Goal: Information Seeking & Learning: Learn about a topic

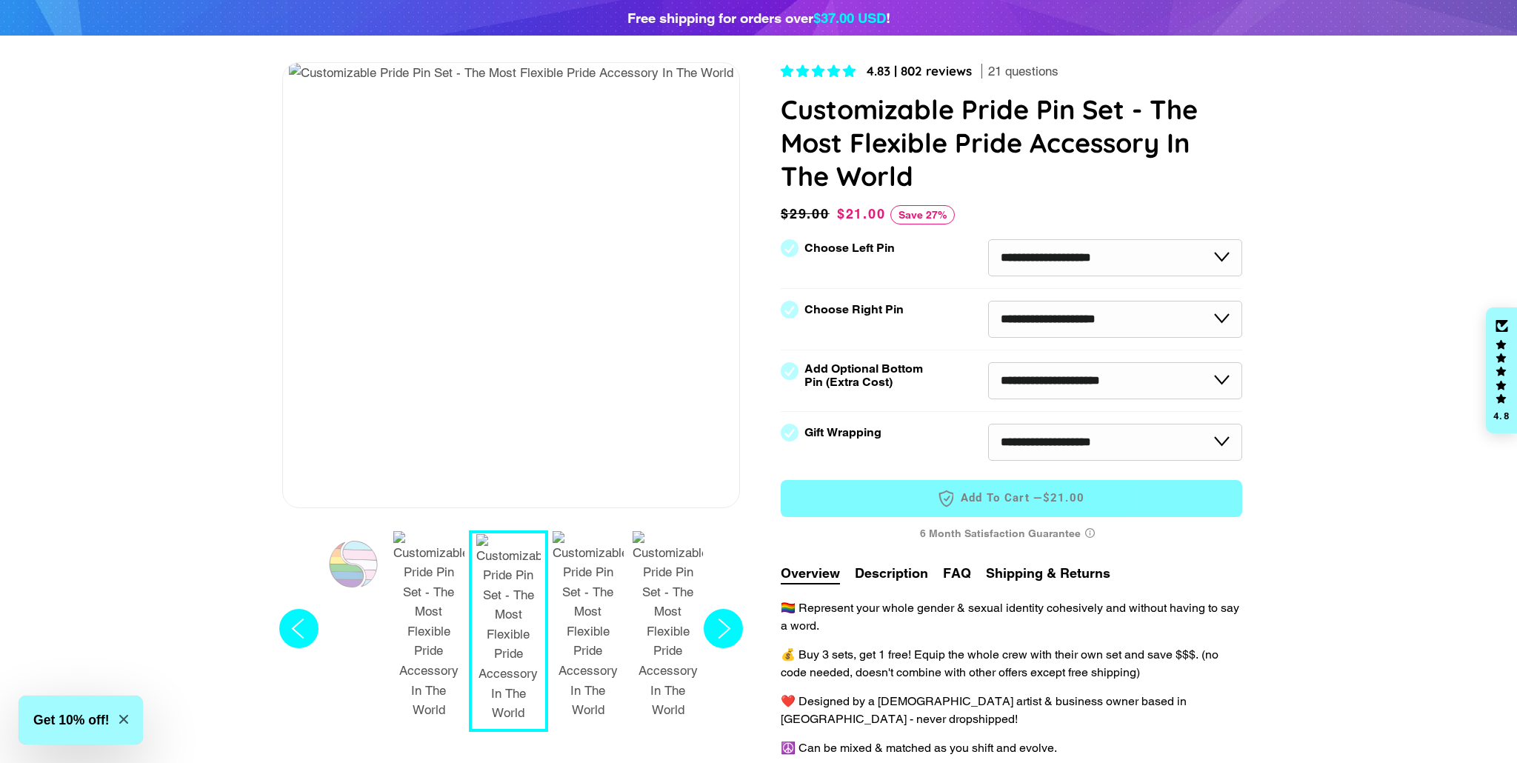
scroll to position [154, 0]
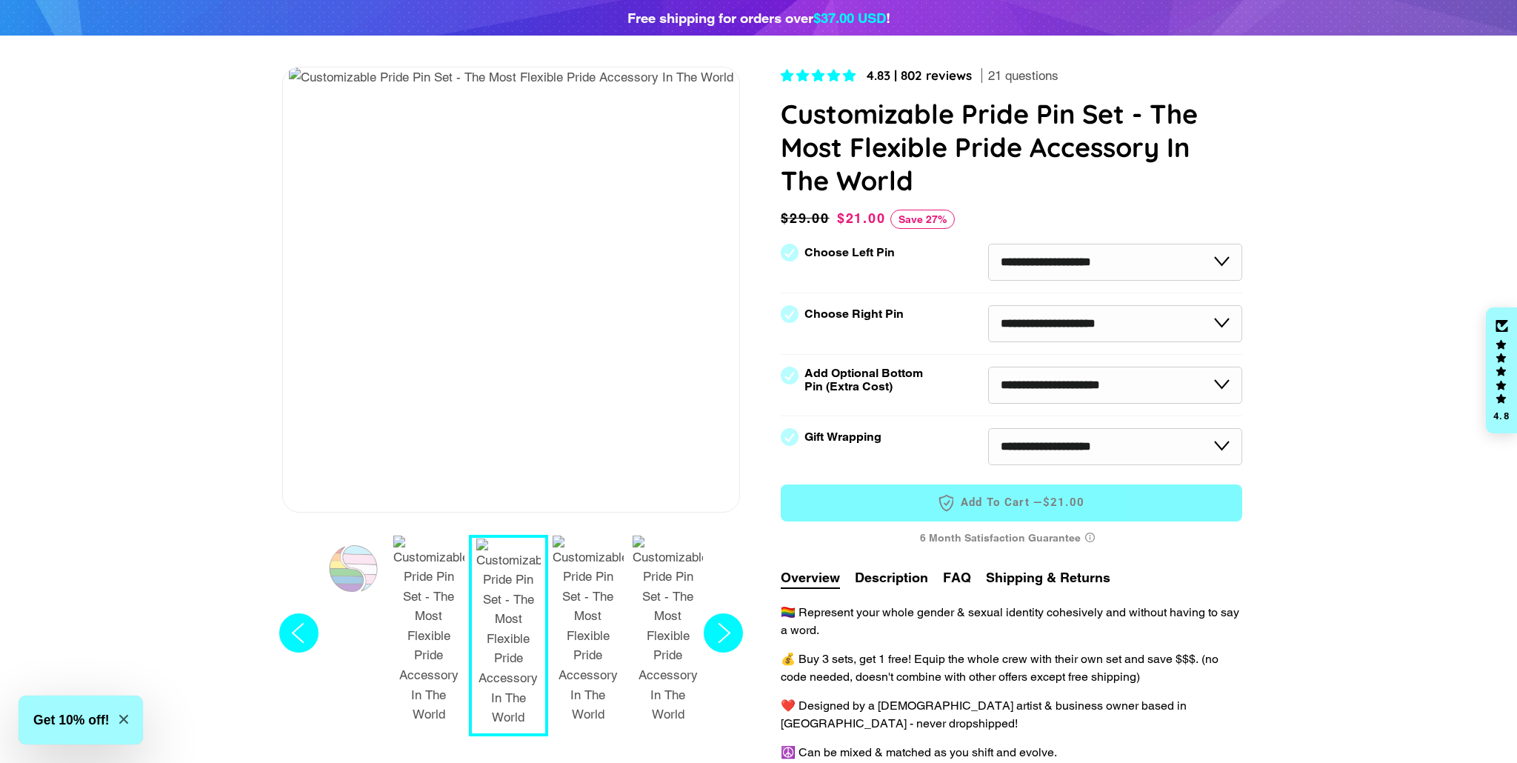
click at [427, 548] on img "2 / 7" at bounding box center [428, 630] width 71 height 189
click at [619, 567] on img "4 / 7" at bounding box center [588, 630] width 71 height 189
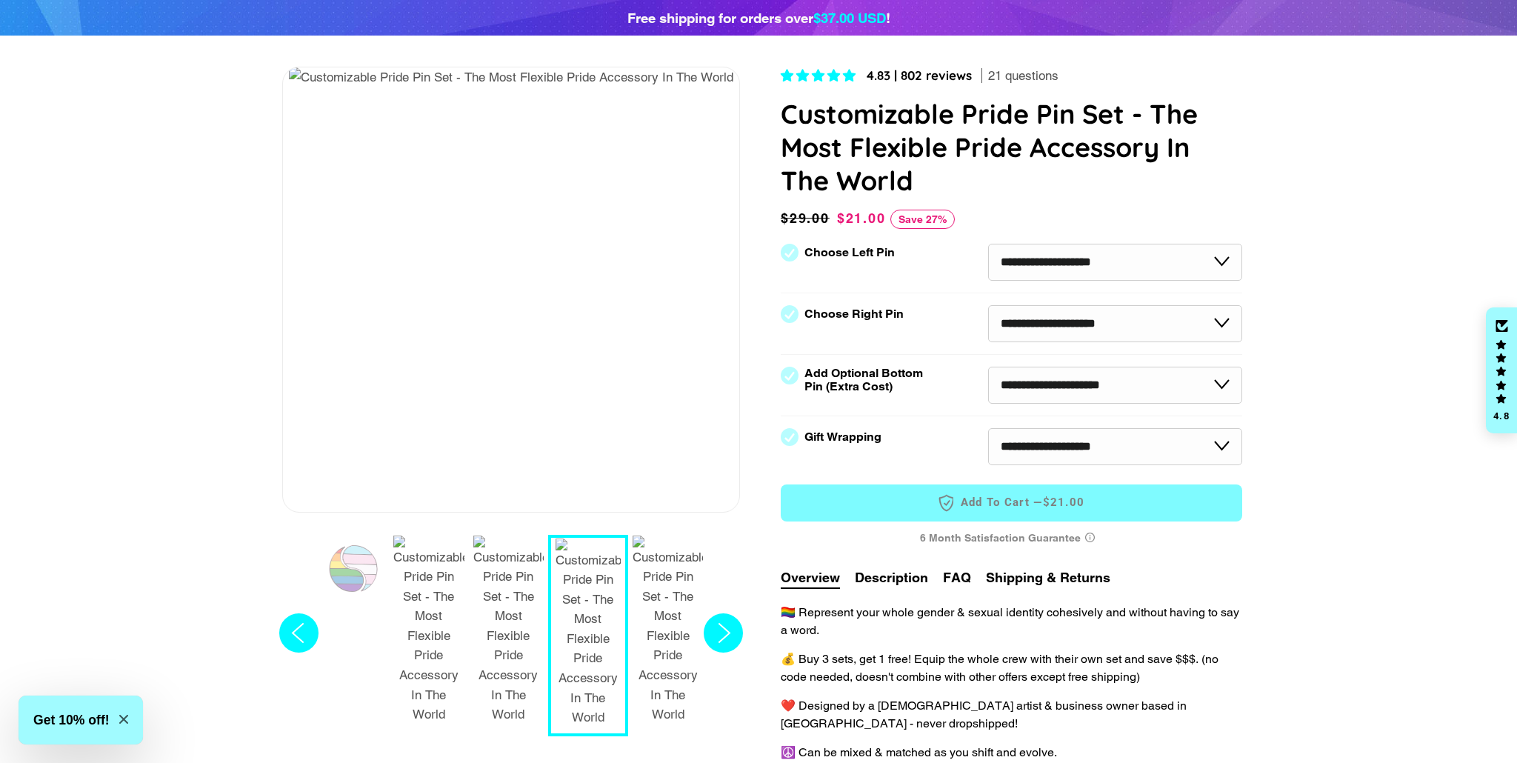
click at [561, 567] on img "4 / 7" at bounding box center [587, 632] width 65 height 189
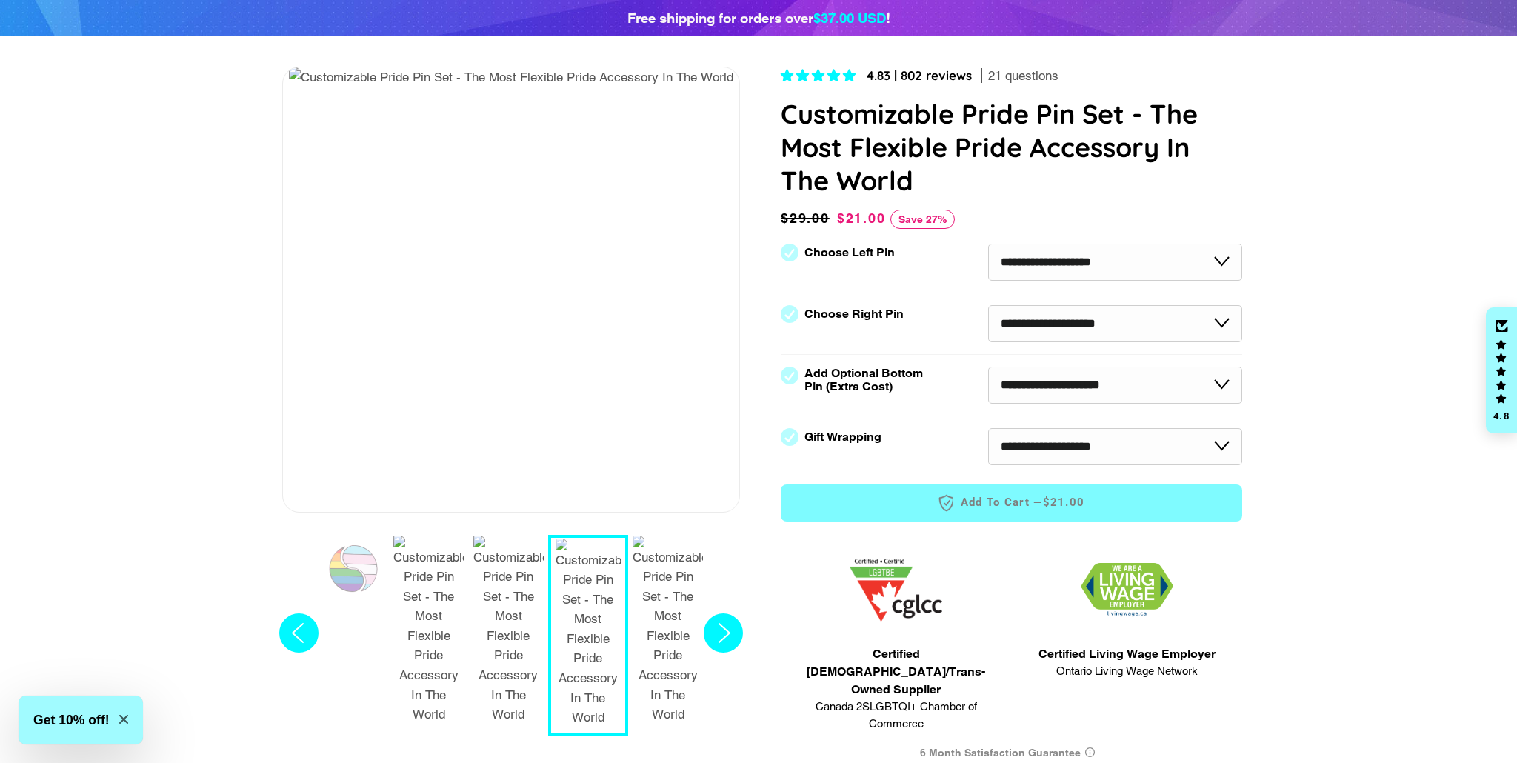
click at [936, 73] on span "4.83 | 802 reviews" at bounding box center [919, 75] width 105 height 16
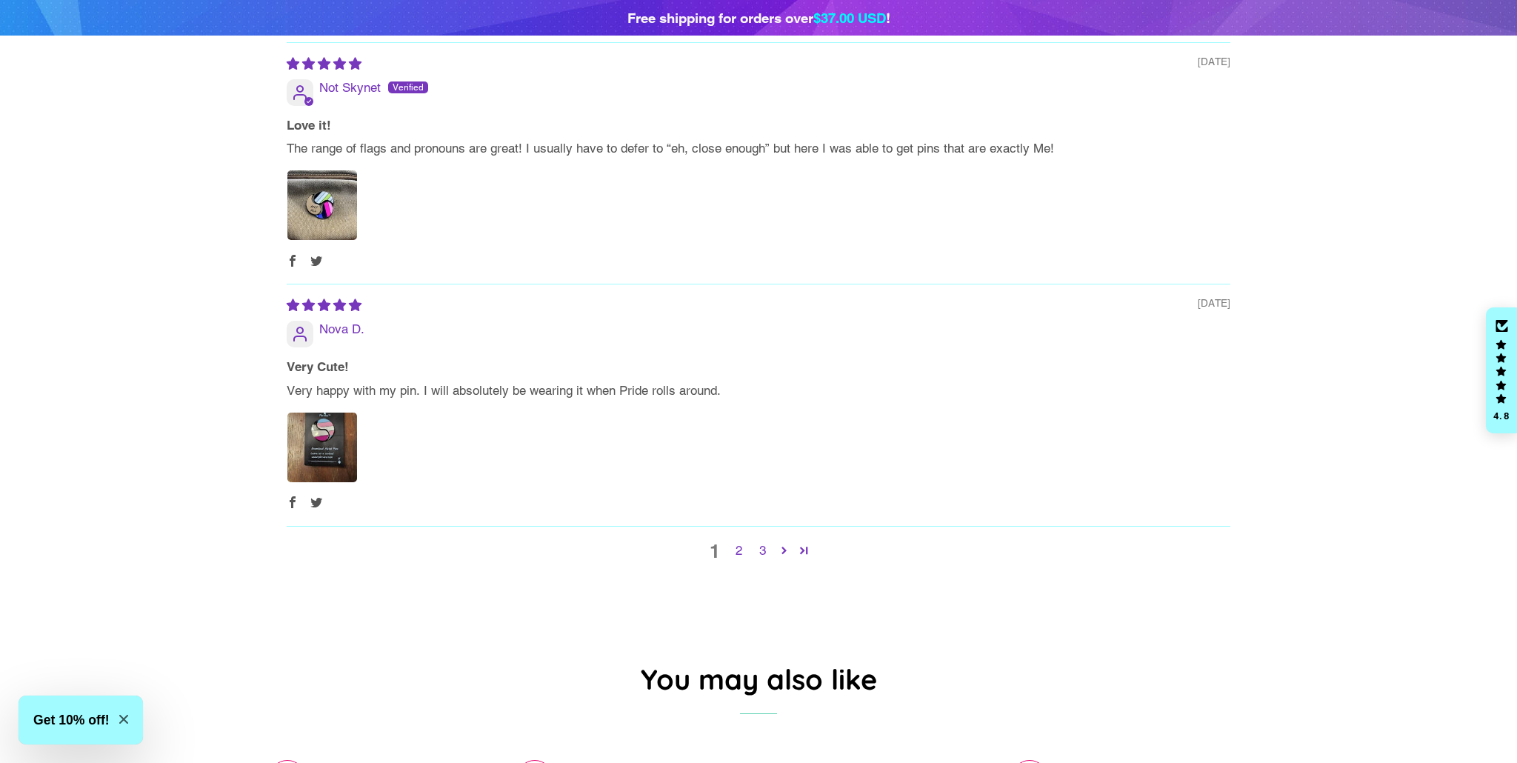
scroll to position [2389, 0]
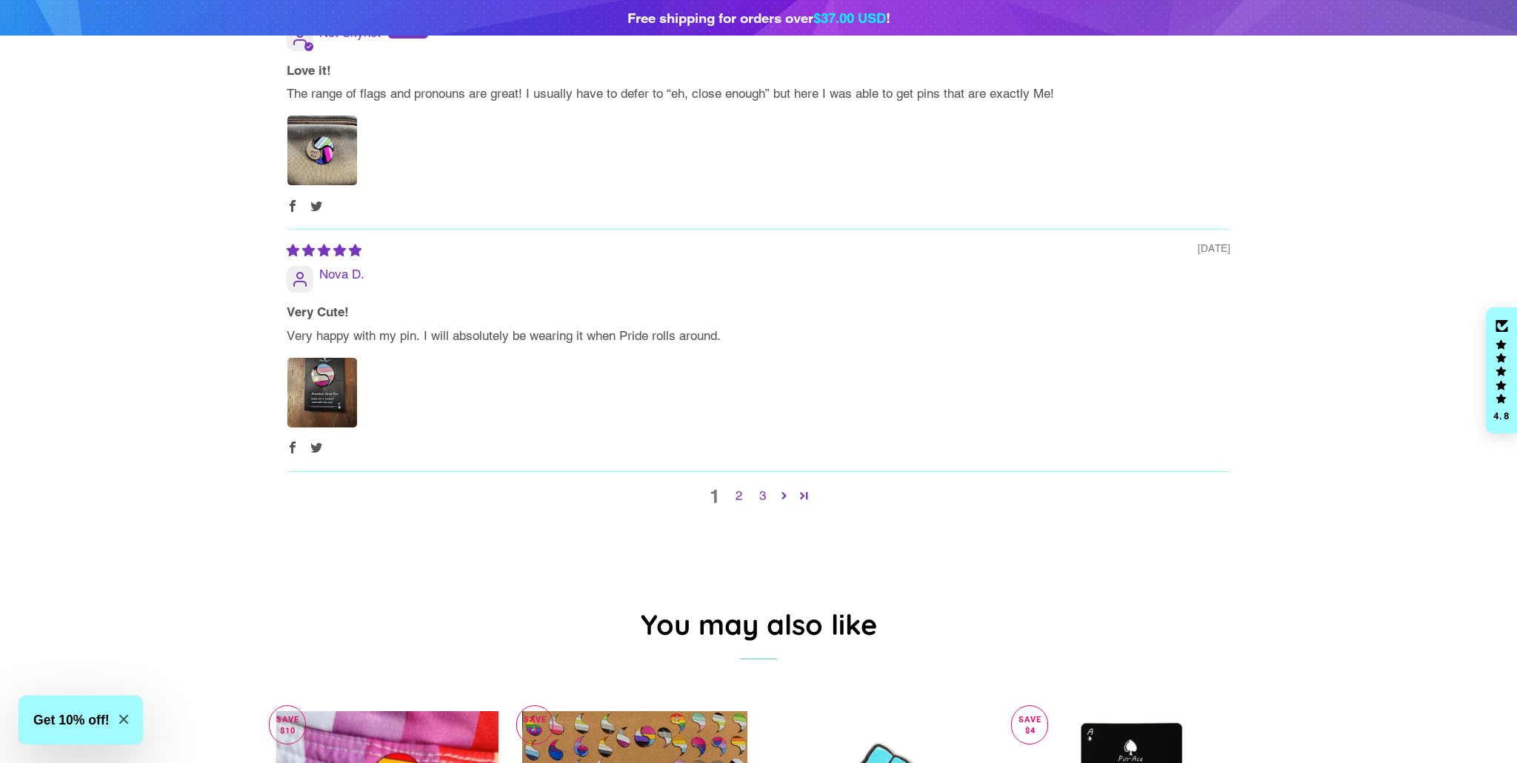
drag, startPoint x: 766, startPoint y: 443, endPoint x: 983, endPoint y: 450, distance: 217.1
click at [765, 487] on link "3" at bounding box center [762, 496] width 24 height 19
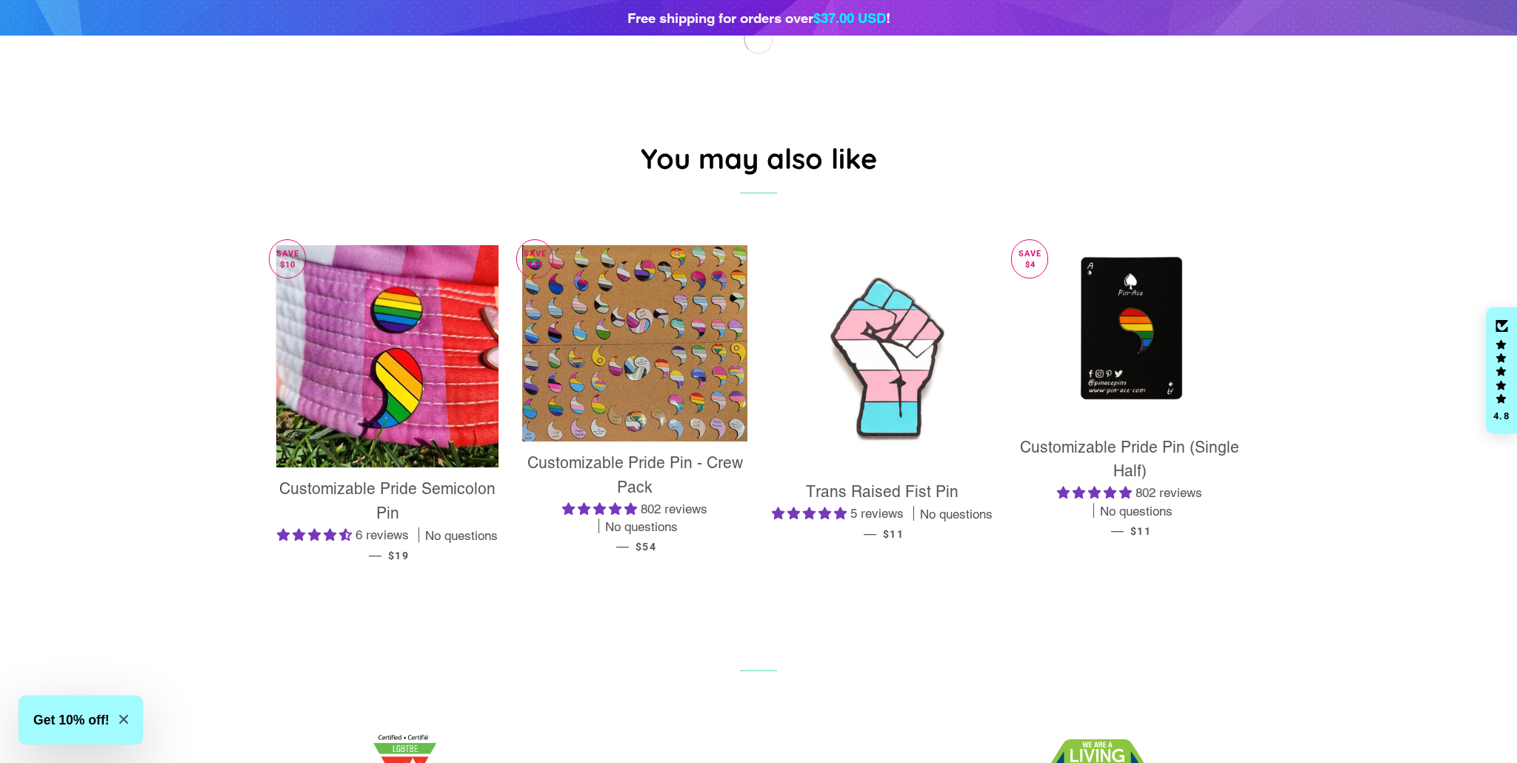
scroll to position [1563, 0]
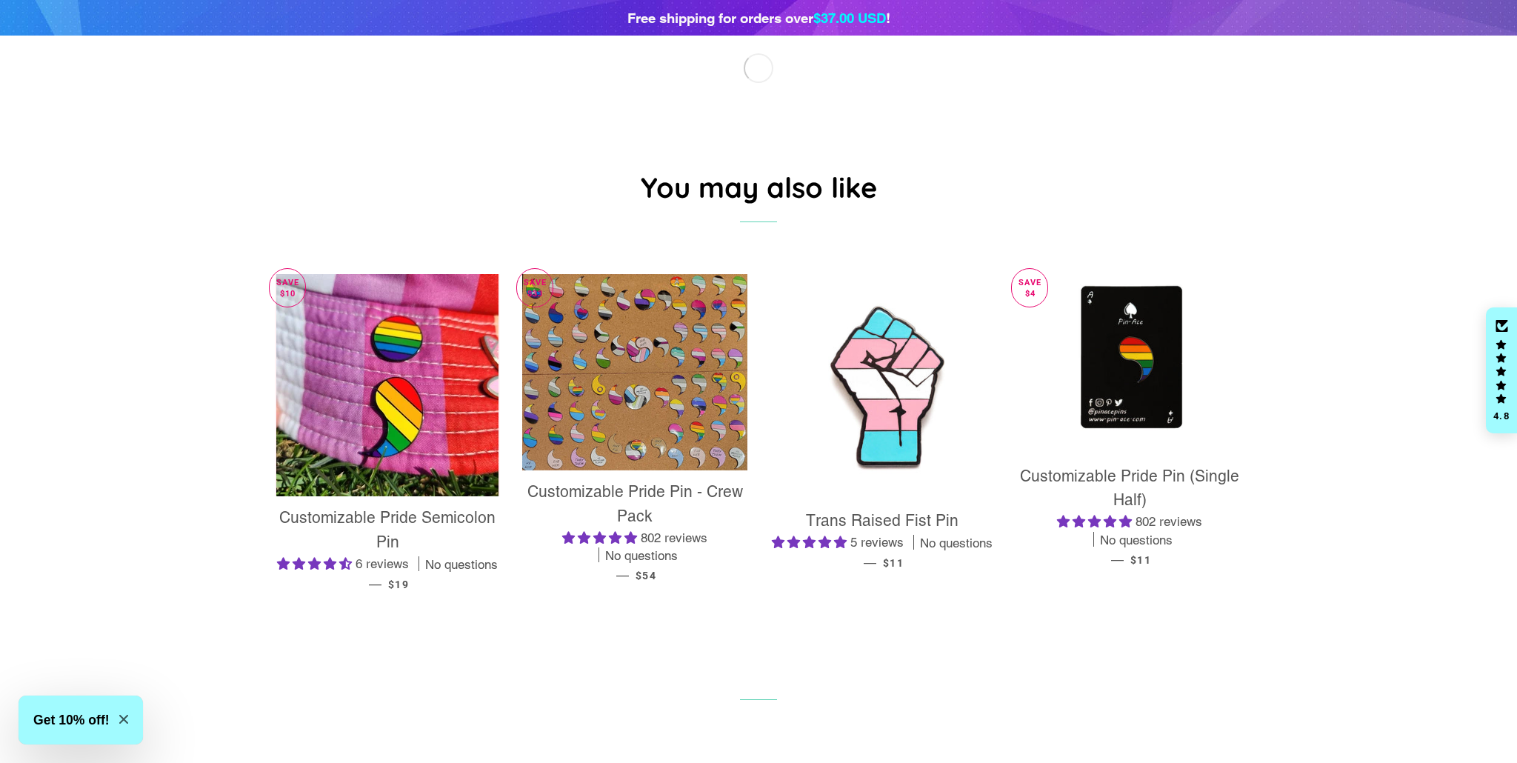
click at [793, 167] on h2 "You may also like" at bounding box center [758, 186] width 967 height 39
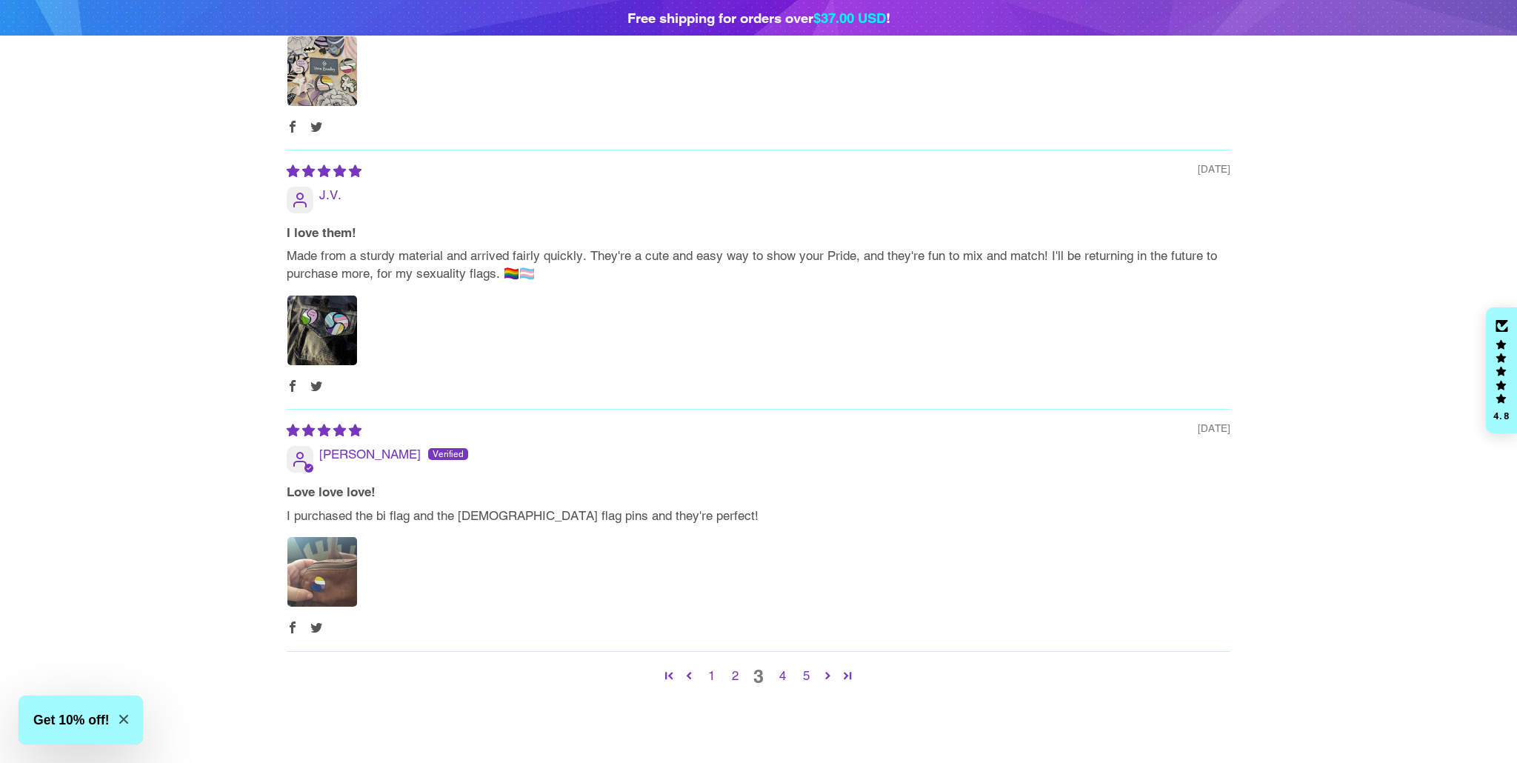
scroll to position [2230, 0]
drag, startPoint x: 807, startPoint y: 607, endPoint x: 839, endPoint y: 604, distance: 31.9
click at [808, 664] on link "5" at bounding box center [806, 673] width 24 height 19
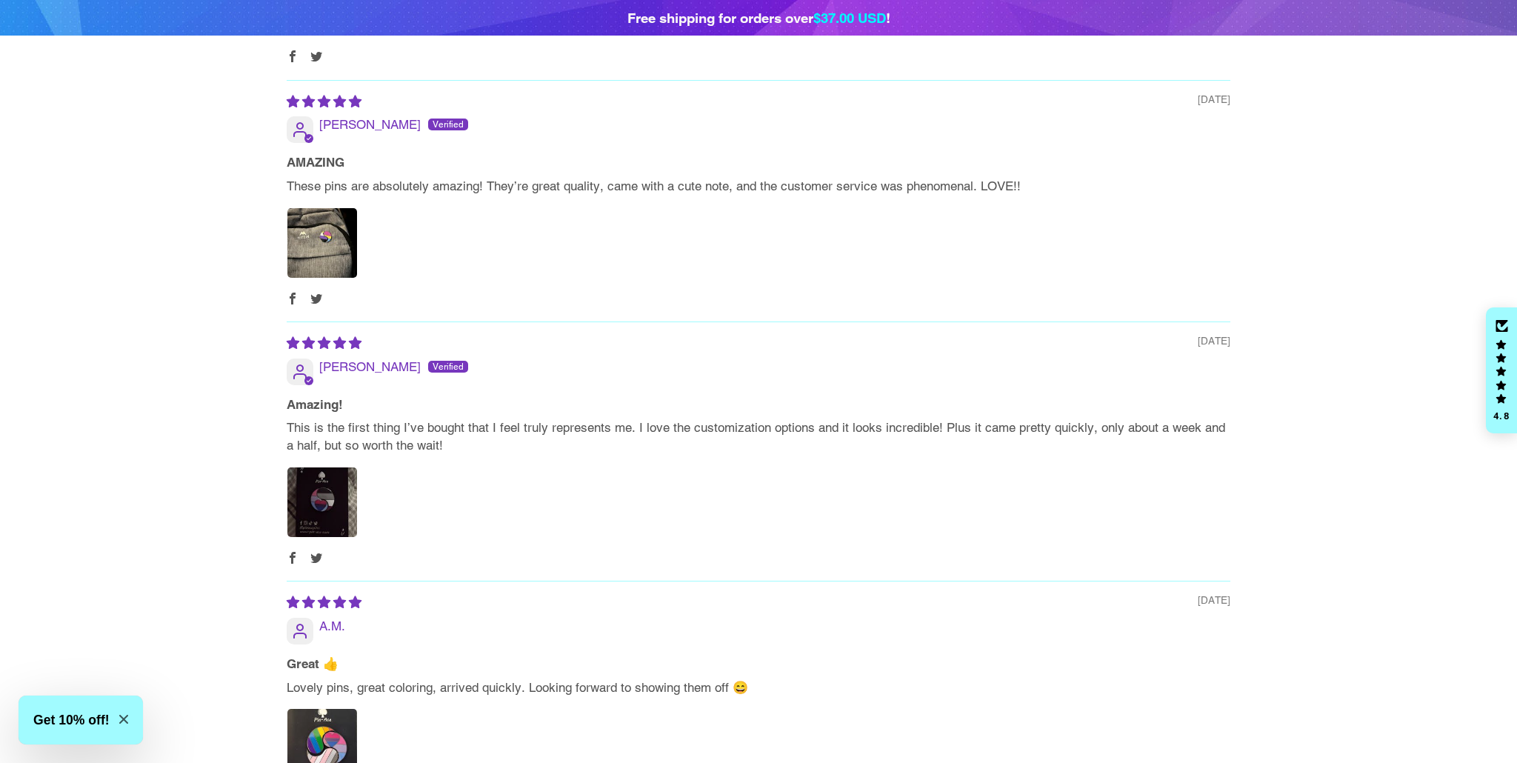
scroll to position [2194, 0]
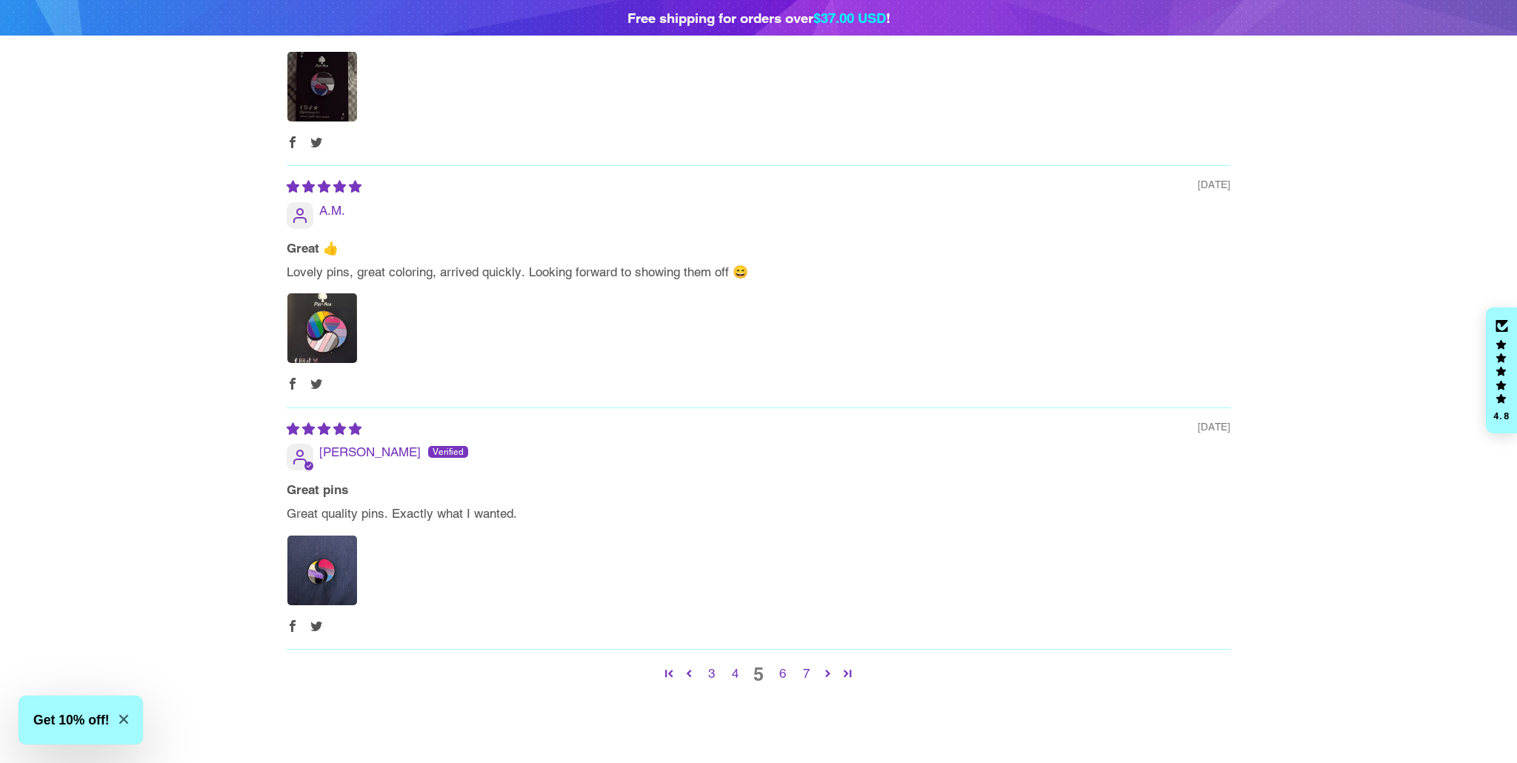
drag, startPoint x: 804, startPoint y: 615, endPoint x: 819, endPoint y: 619, distance: 16.0
click at [804, 664] on link "7" at bounding box center [806, 673] width 24 height 19
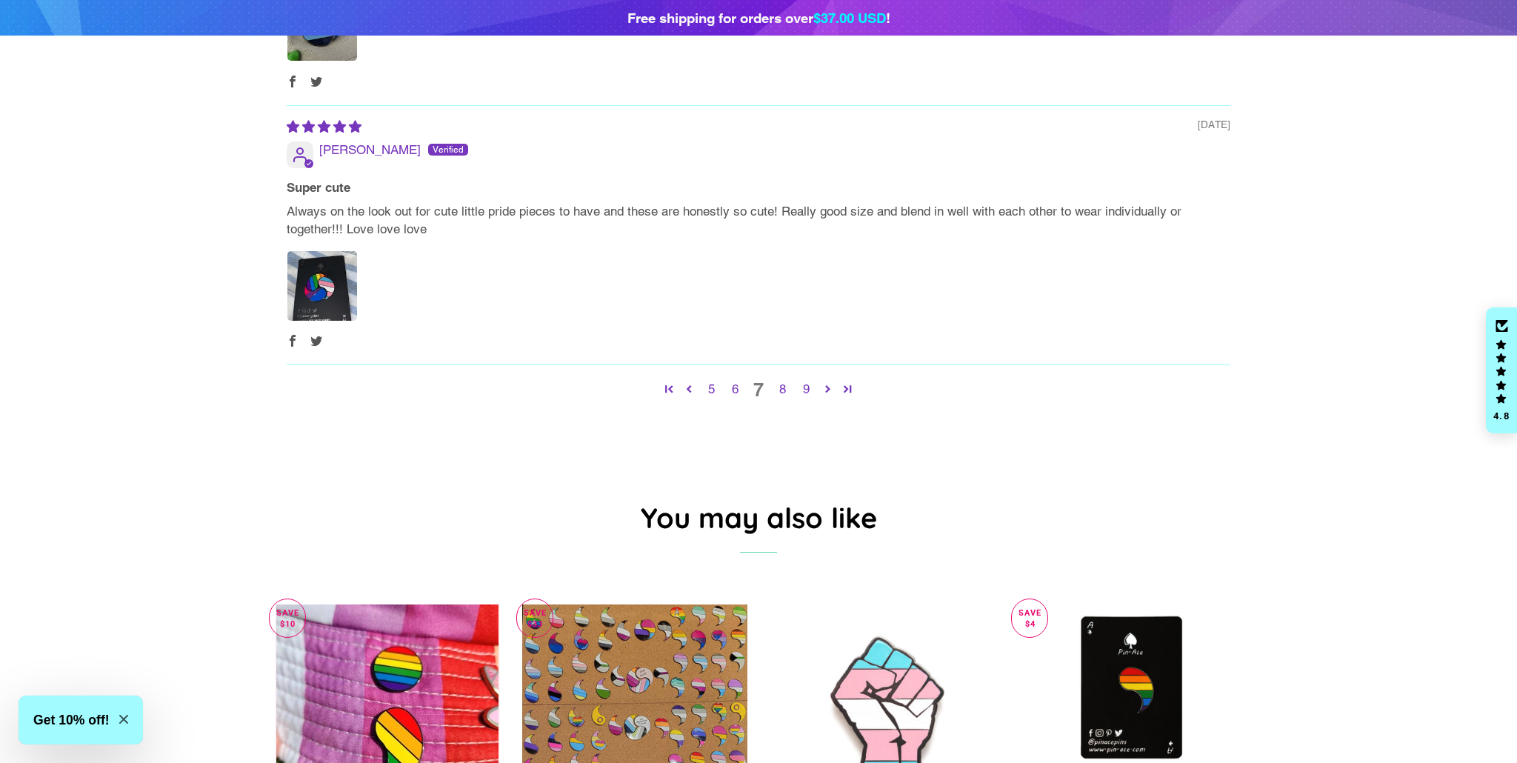
scroll to position [2489, 0]
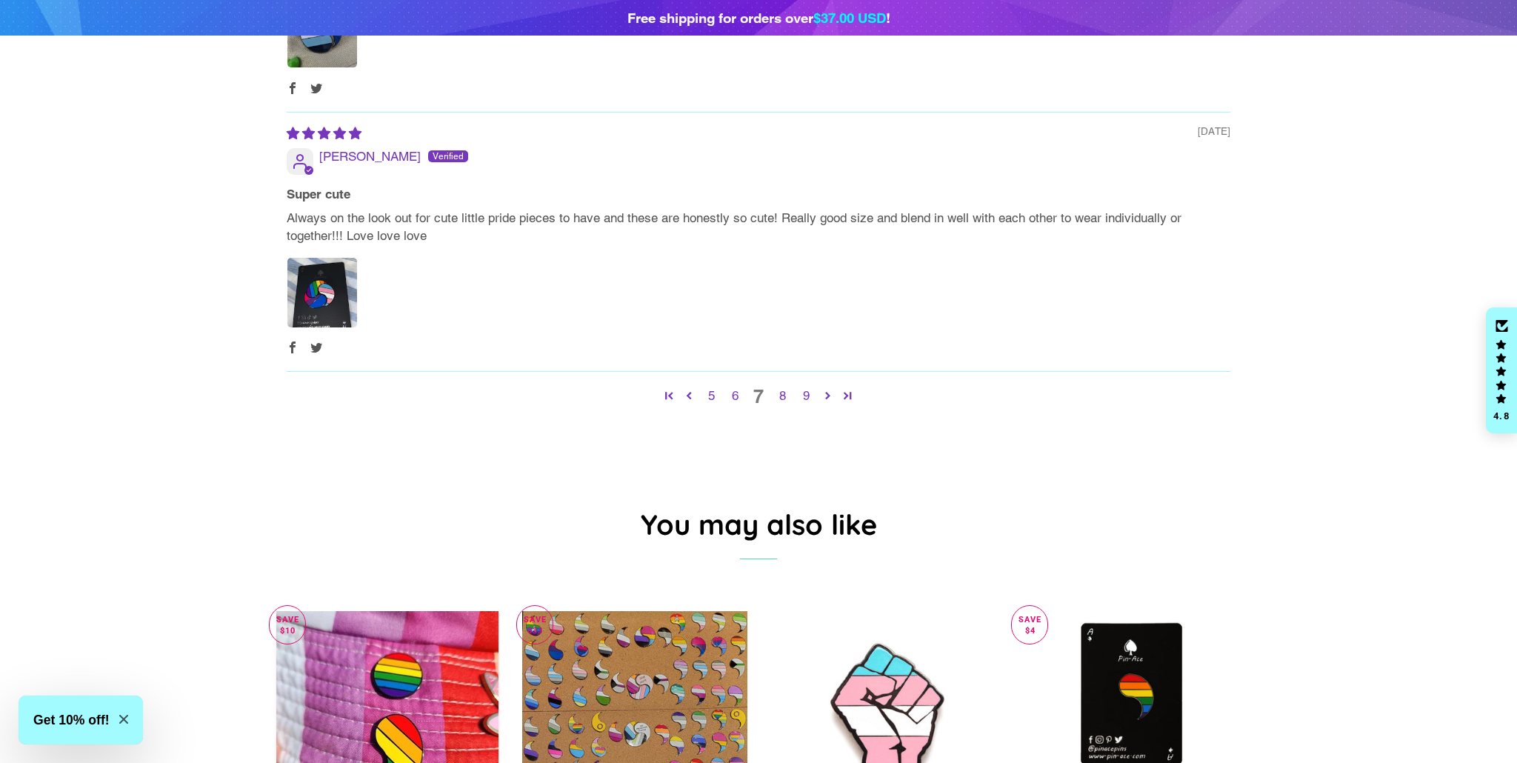
click at [809, 387] on link "9" at bounding box center [806, 396] width 24 height 19
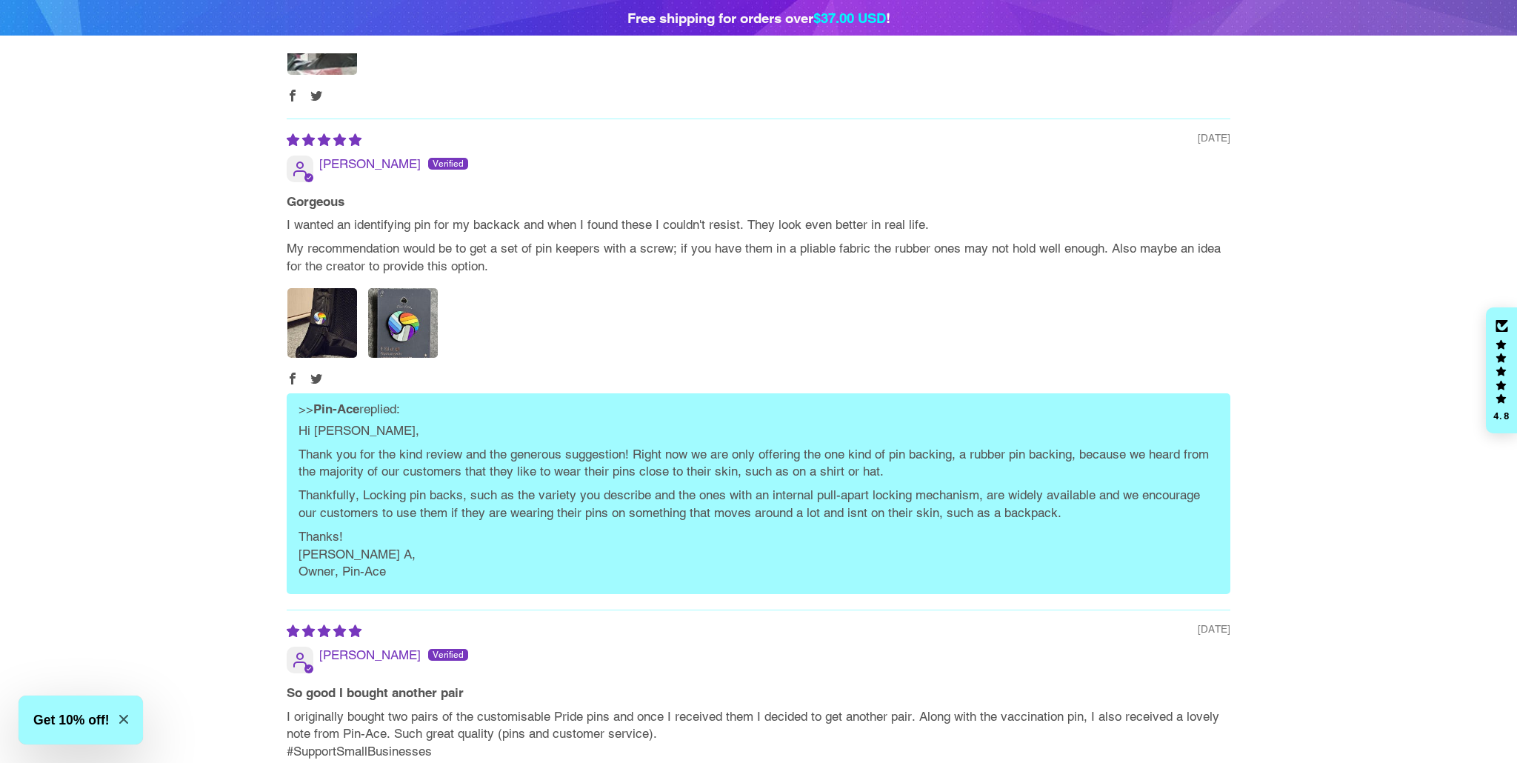
scroll to position [0, 0]
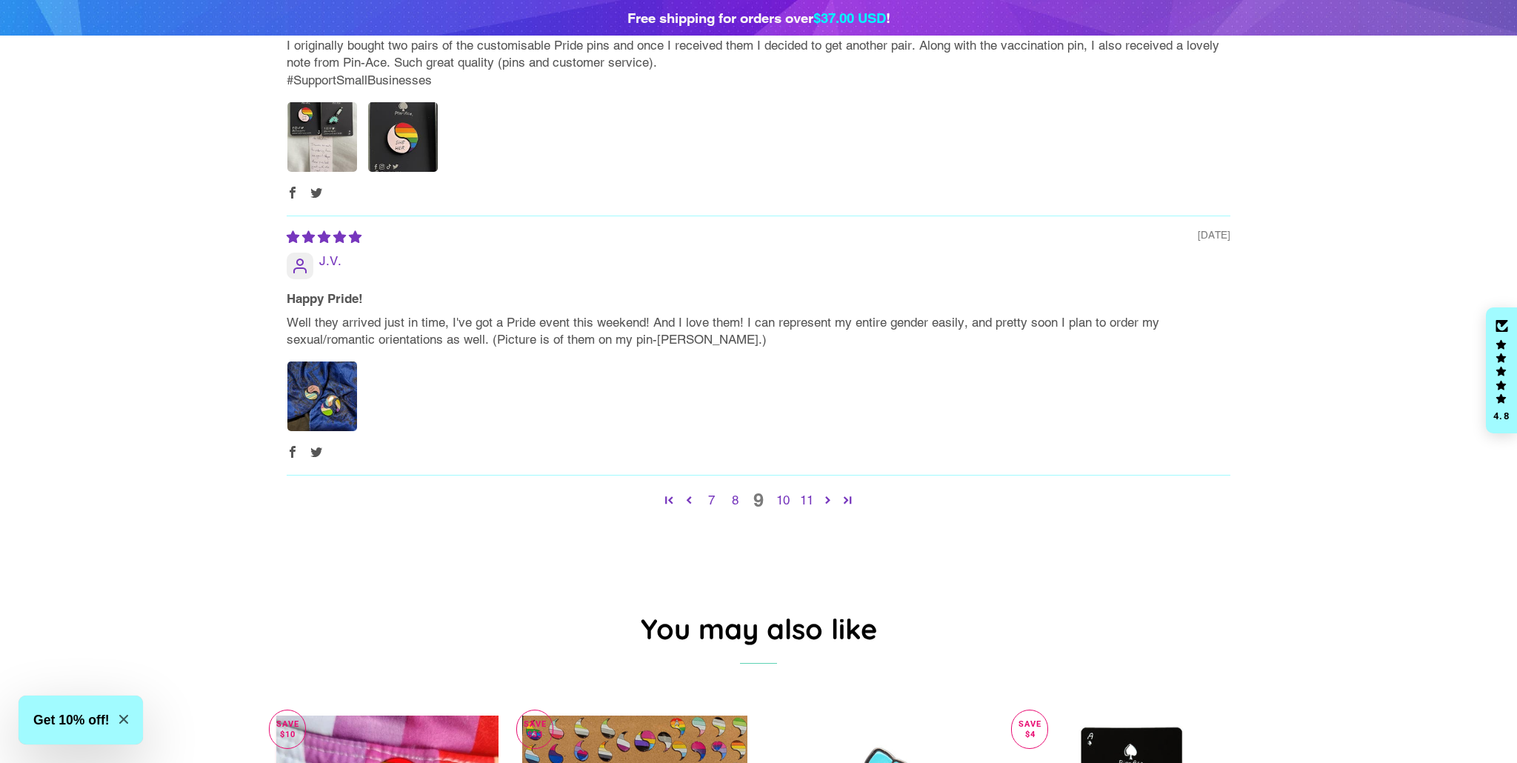
drag, startPoint x: 813, startPoint y: 445, endPoint x: 823, endPoint y: 449, distance: 10.3
click at [813, 491] on link "11" at bounding box center [806, 500] width 24 height 19
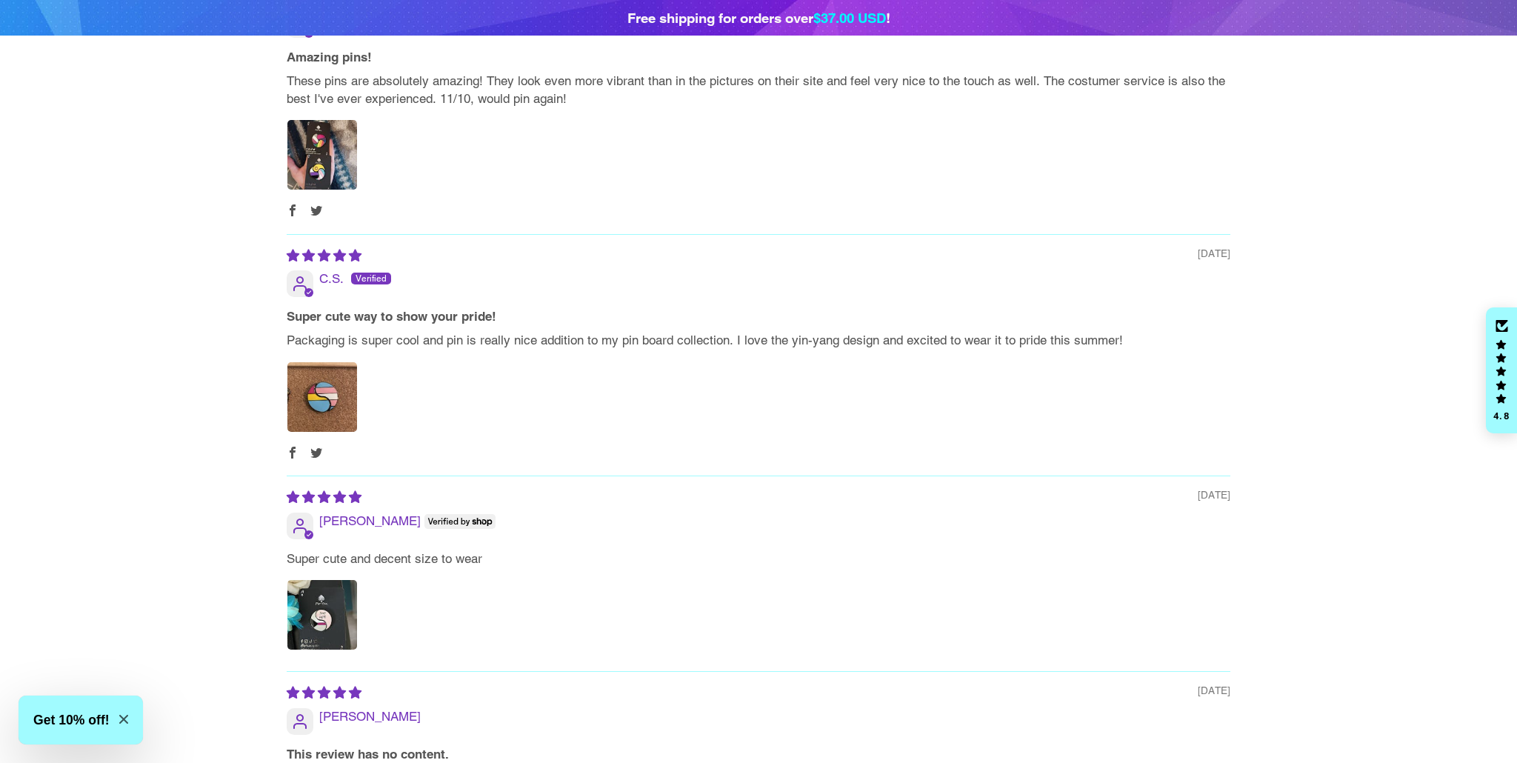
scroll to position [2421, 0]
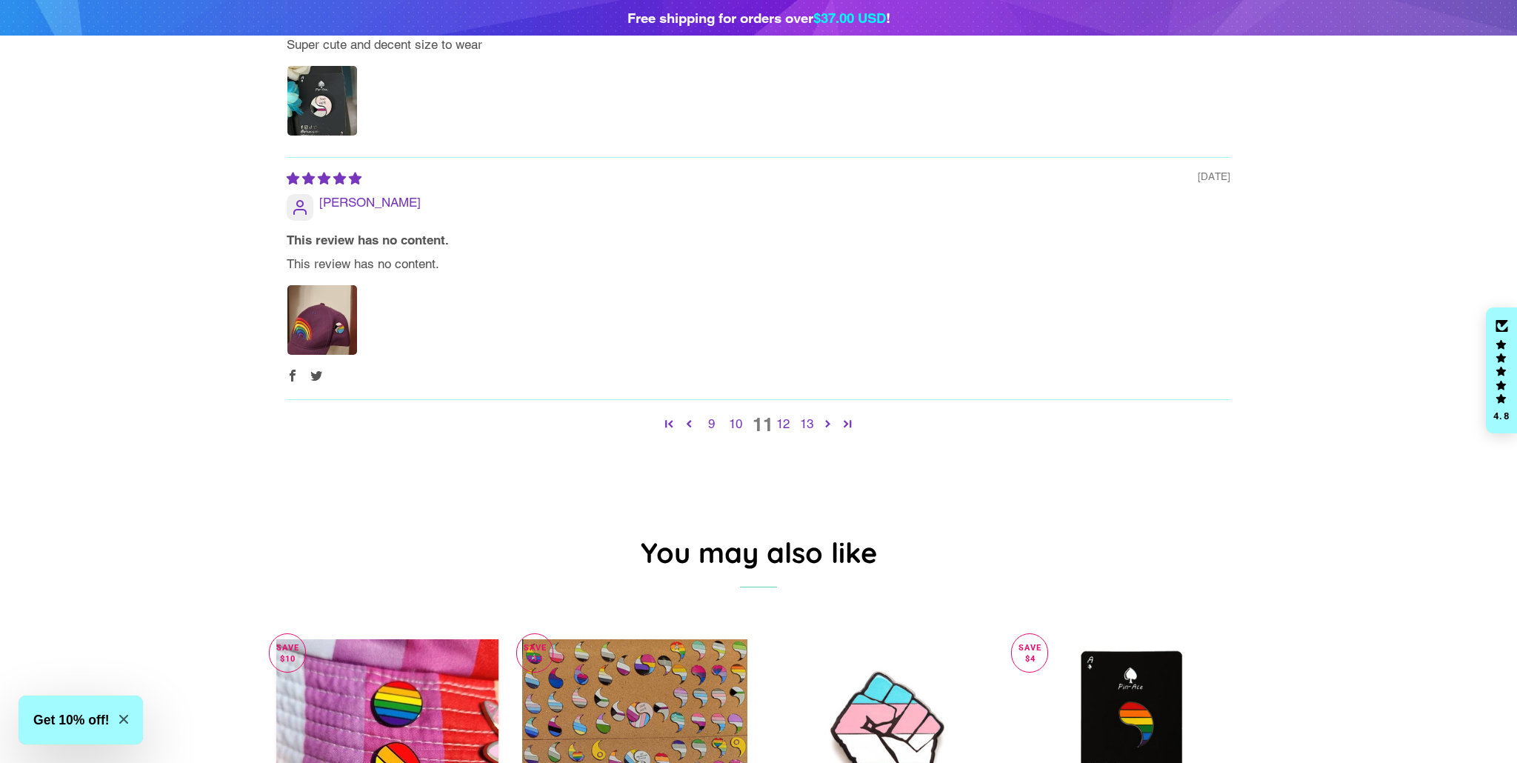
drag, startPoint x: 814, startPoint y: 369, endPoint x: 847, endPoint y: 398, distance: 44.6
click at [814, 415] on link "13" at bounding box center [806, 424] width 24 height 19
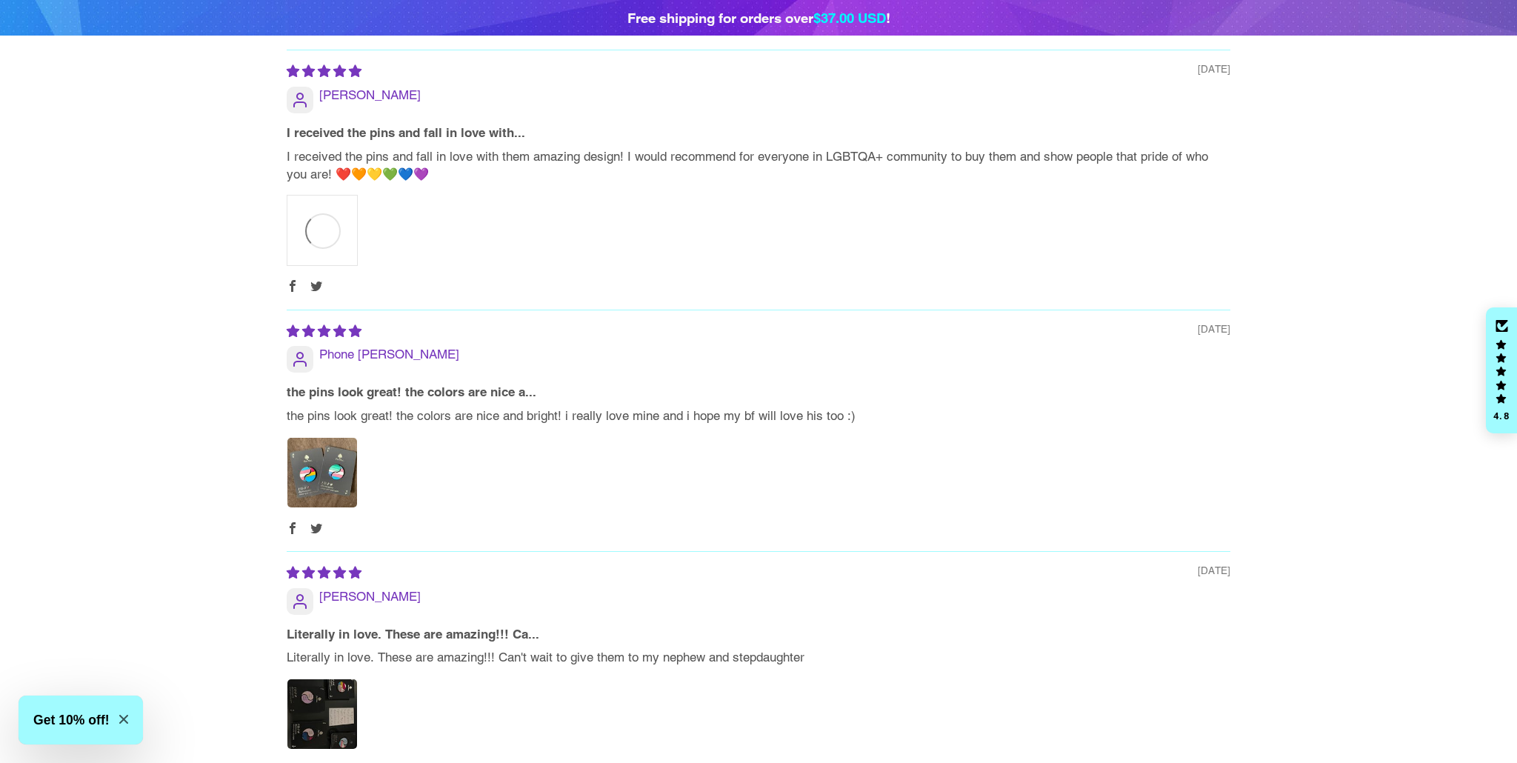
scroll to position [2530, 0]
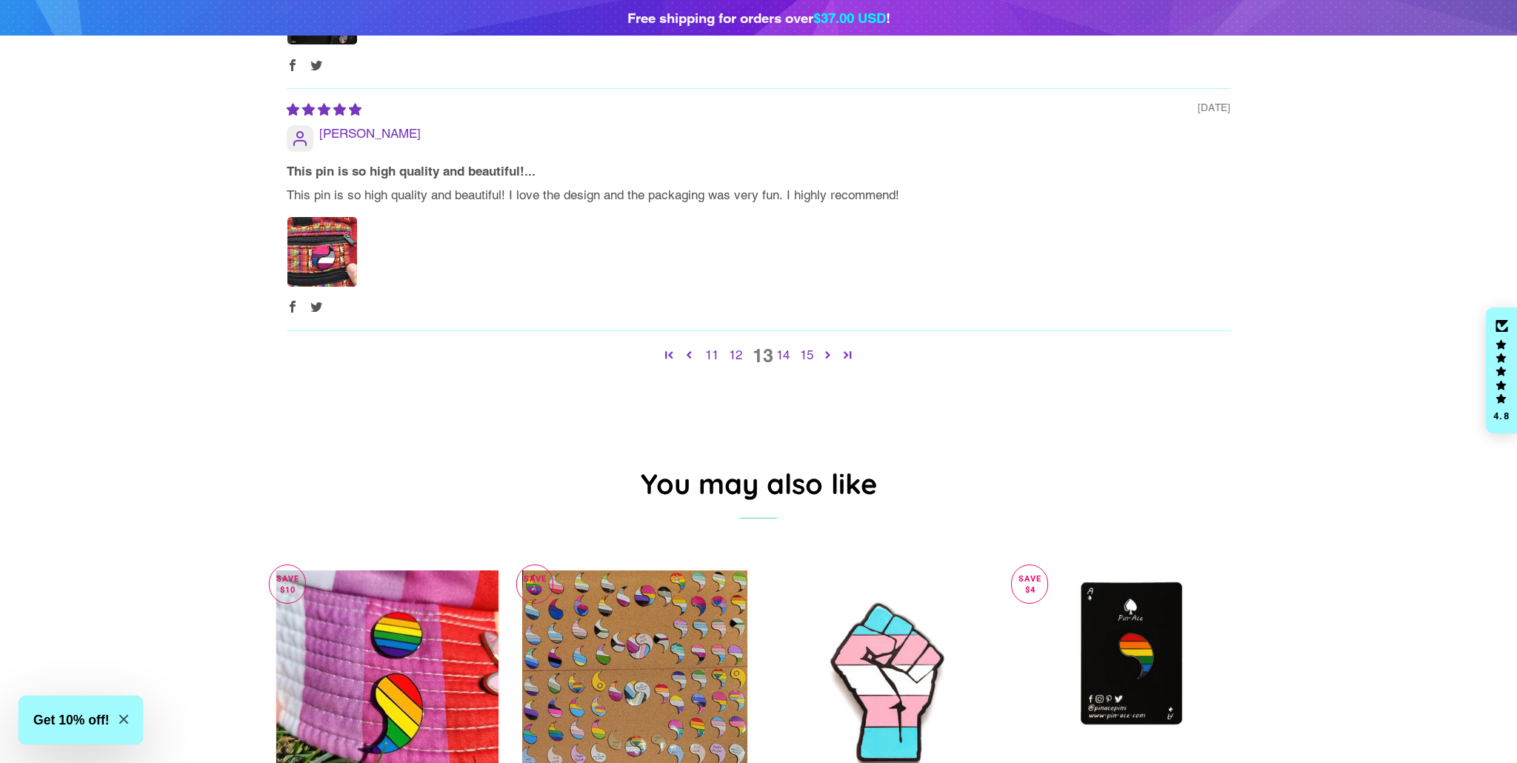
click at [813, 346] on link "15" at bounding box center [806, 355] width 24 height 19
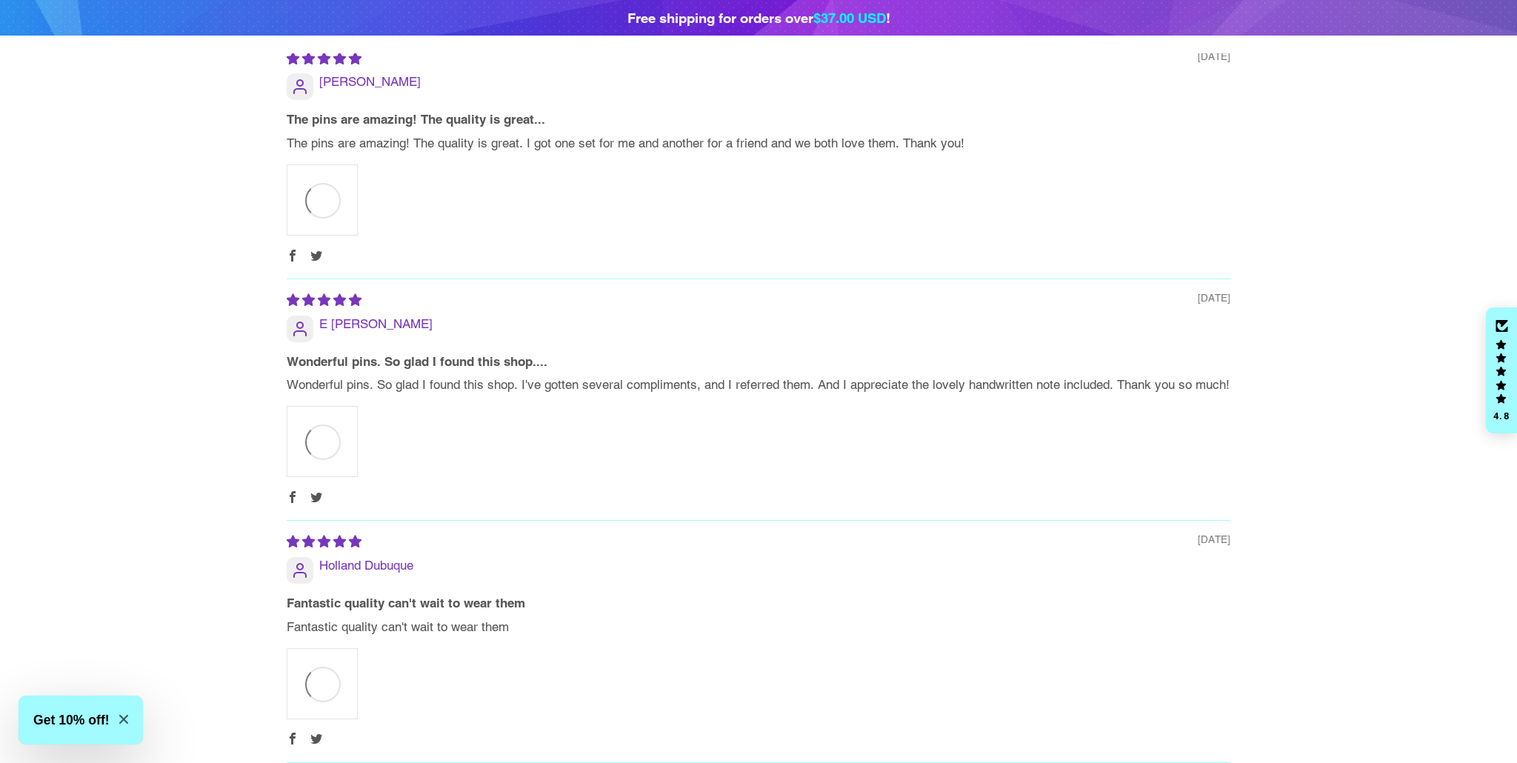
scroll to position [0, 0]
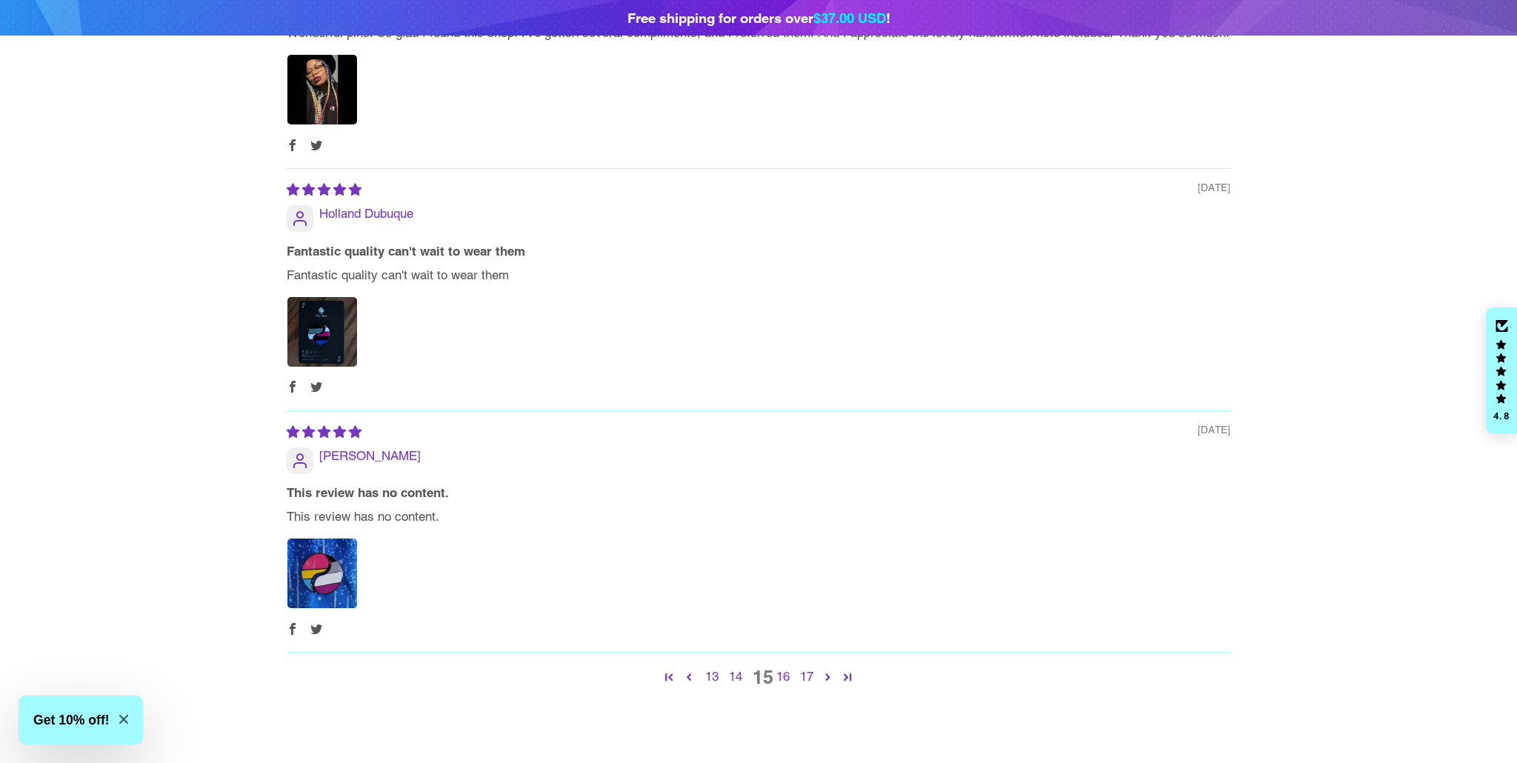
click at [811, 667] on link "17" at bounding box center [806, 676] width 24 height 19
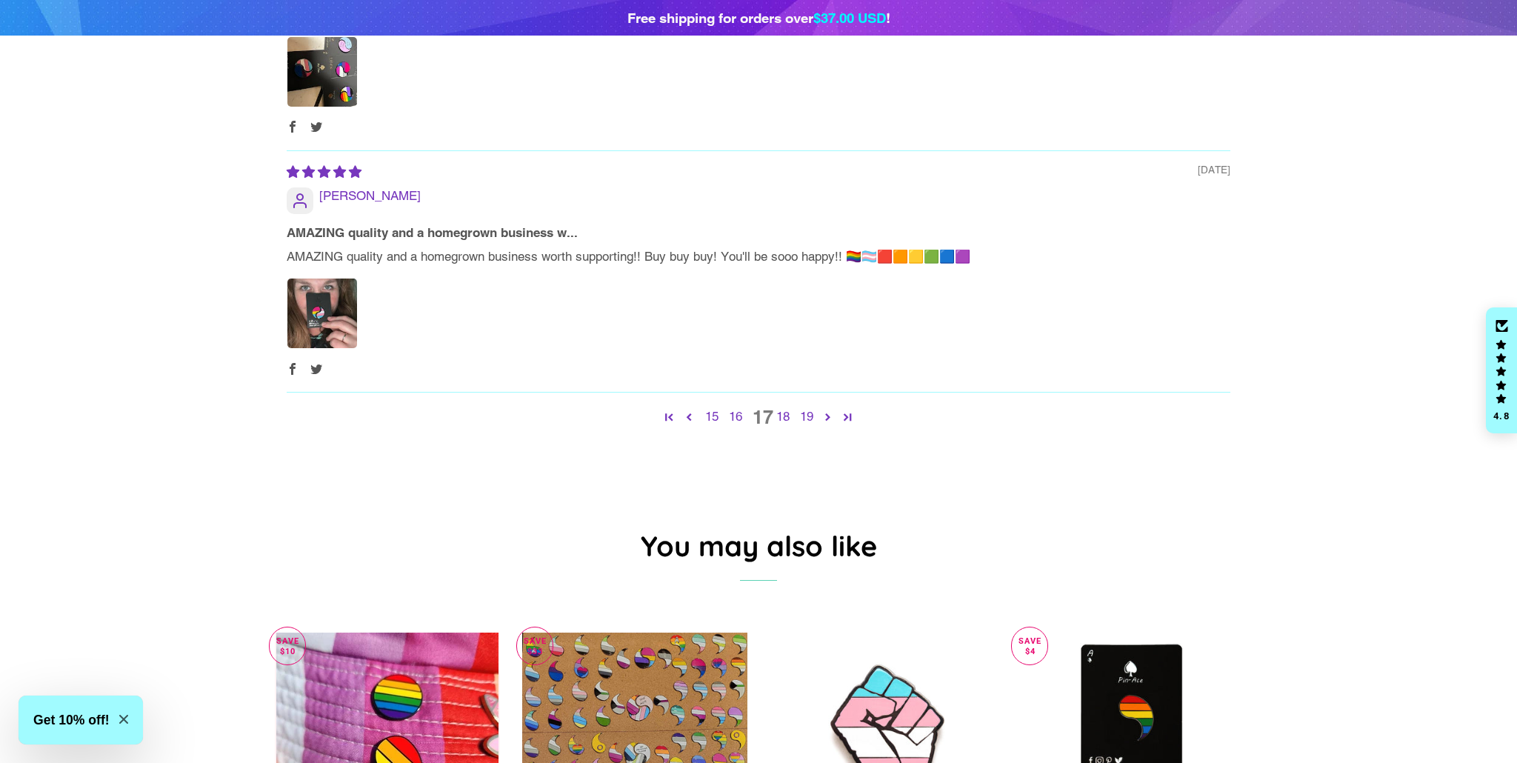
click at [811, 407] on link "19" at bounding box center [806, 416] width 24 height 19
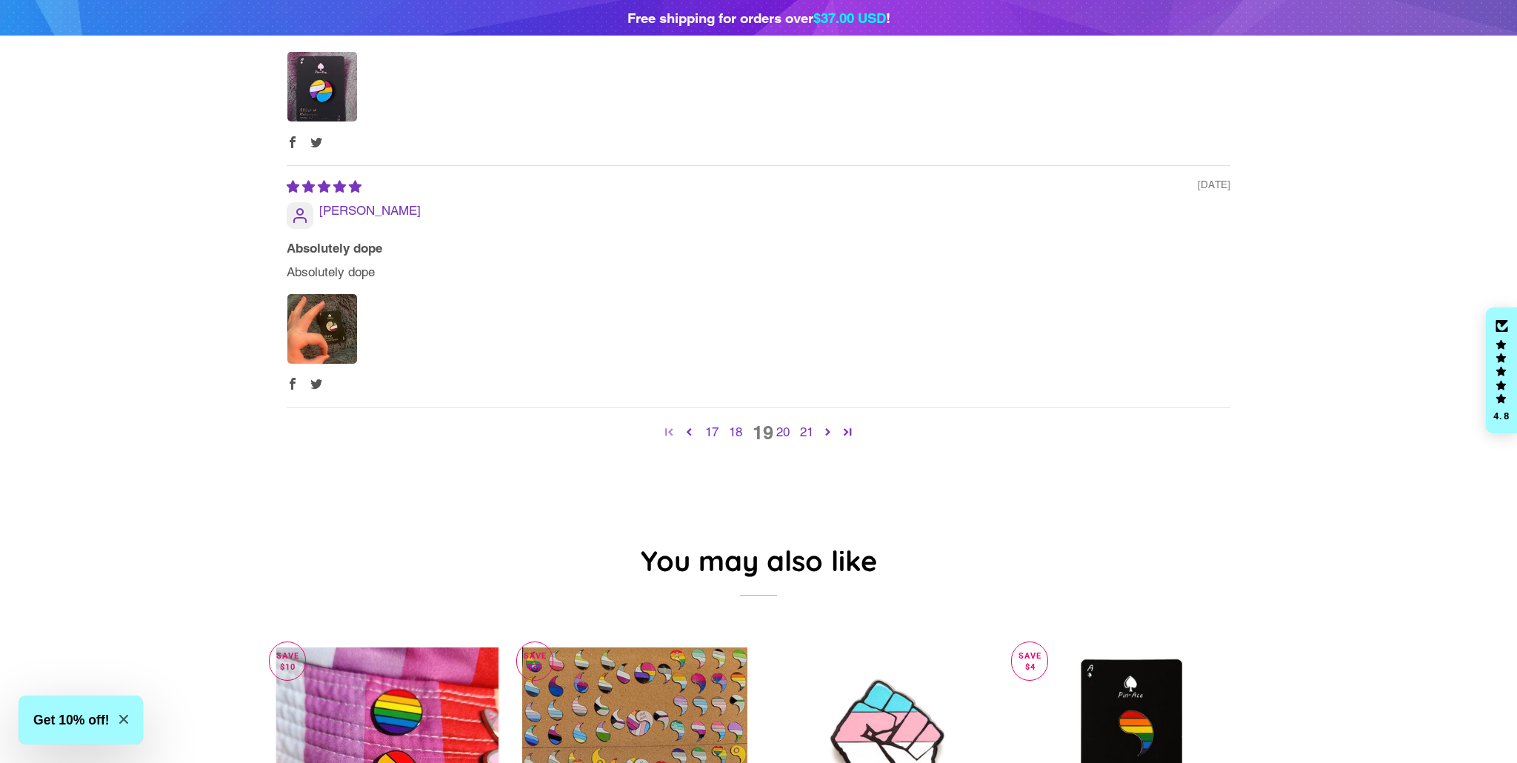
click at [668, 421] on link "Page 1" at bounding box center [669, 431] width 20 height 20
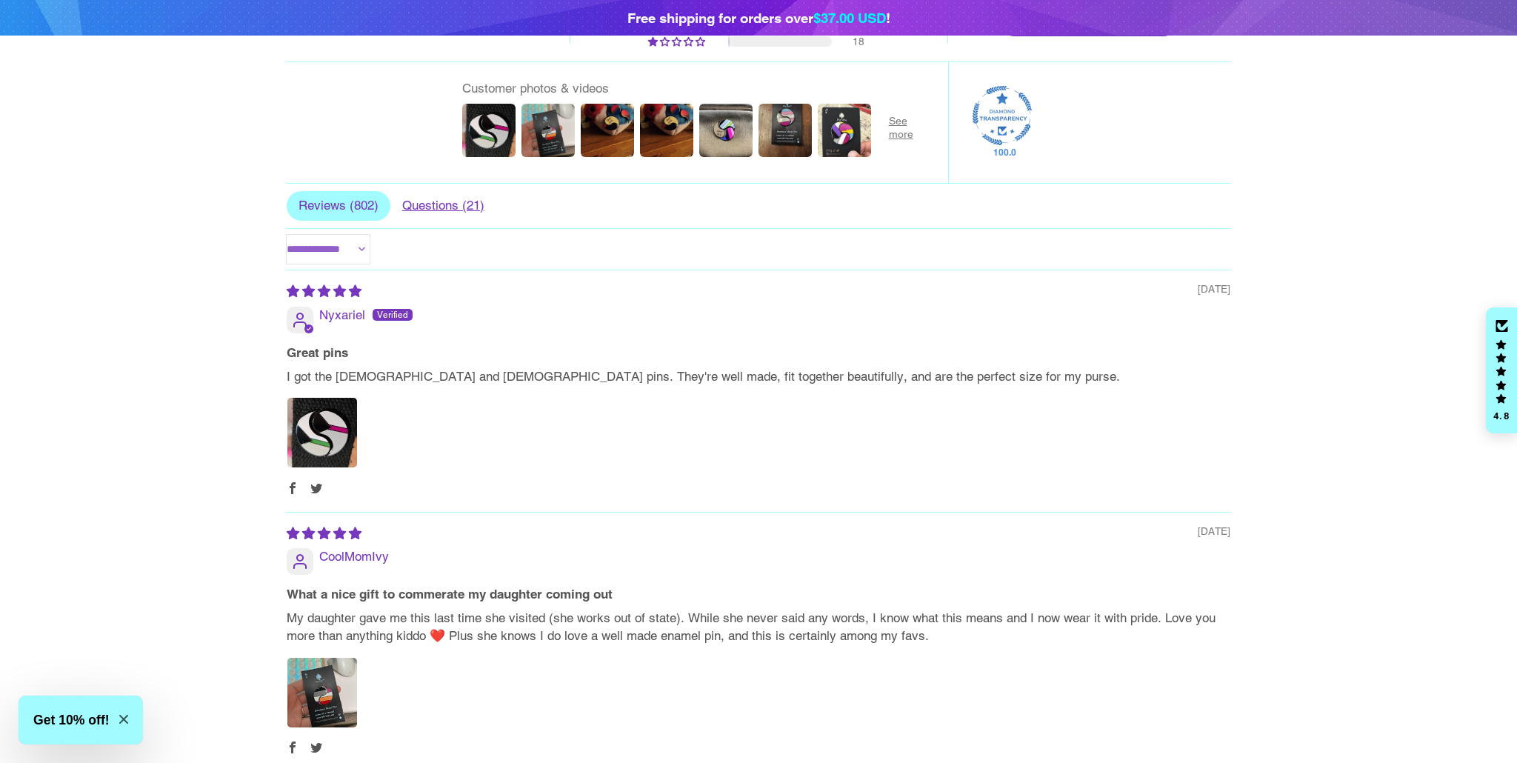
click at [338, 235] on select "**********" at bounding box center [328, 250] width 83 height 30
select select "**********"
click at [287, 235] on select "**********" at bounding box center [328, 250] width 83 height 30
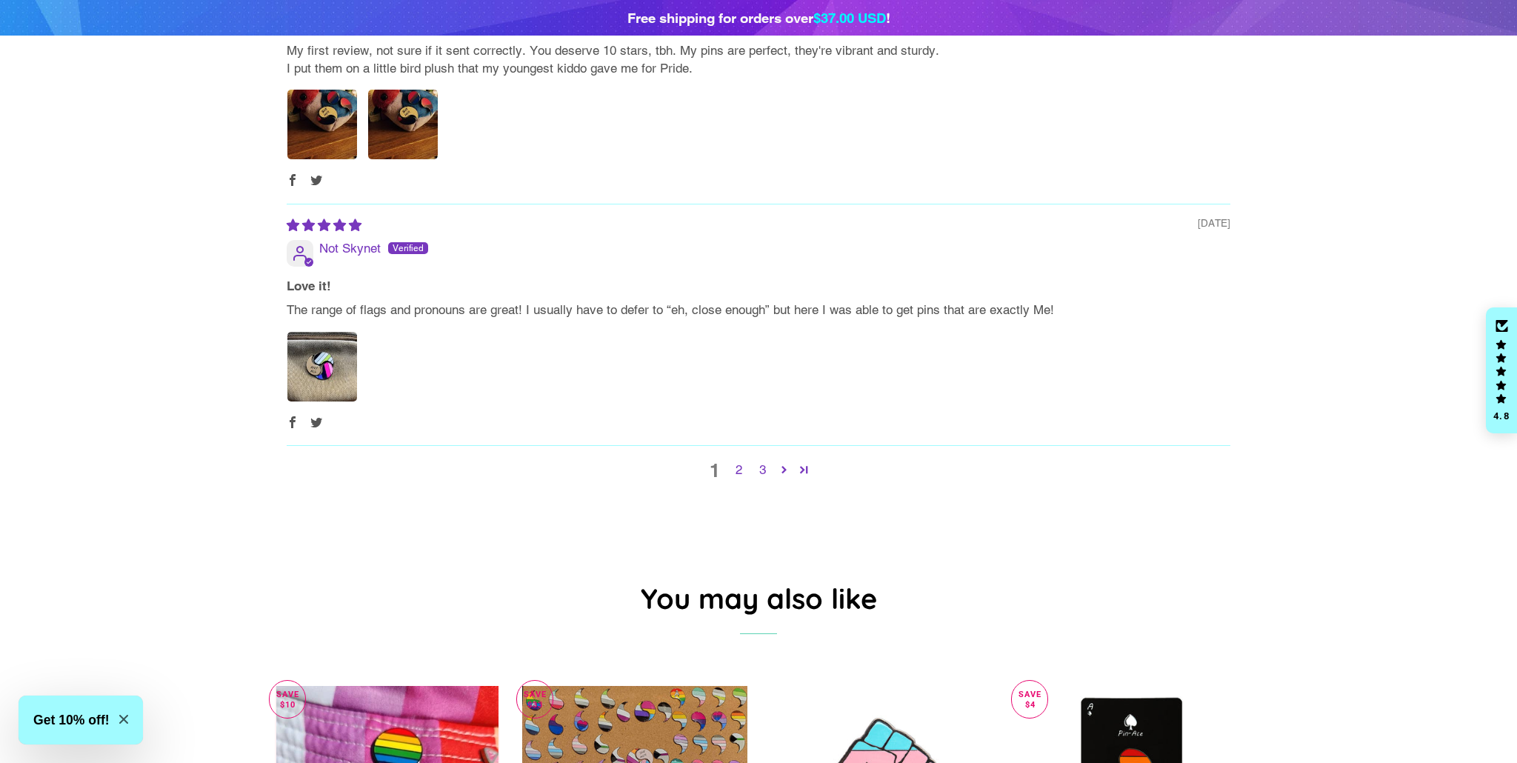
drag, startPoint x: 740, startPoint y: 415, endPoint x: 748, endPoint y: 418, distance: 8.7
click at [740, 461] on link "2" at bounding box center [739, 470] width 24 height 19
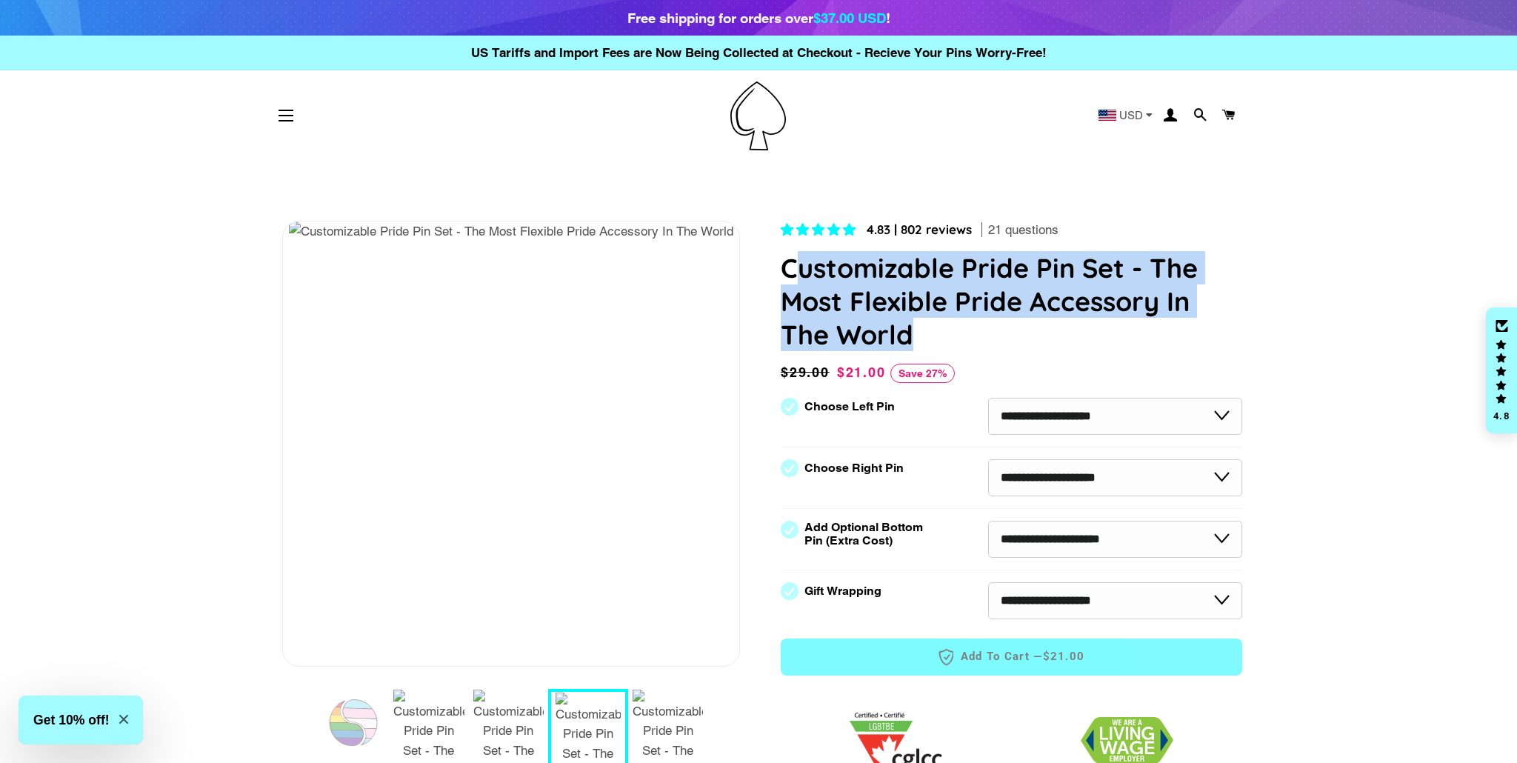
drag, startPoint x: 958, startPoint y: 342, endPoint x: 810, endPoint y: 284, distance: 159.3
click at [794, 268] on h1 "Customizable Pride Pin Set - The Most Flexible Pride Accessory In The World" at bounding box center [1011, 301] width 461 height 100
copy h1 "ustomizable Pride Pin Set - The Most Flexible Pride Accessory In The World"
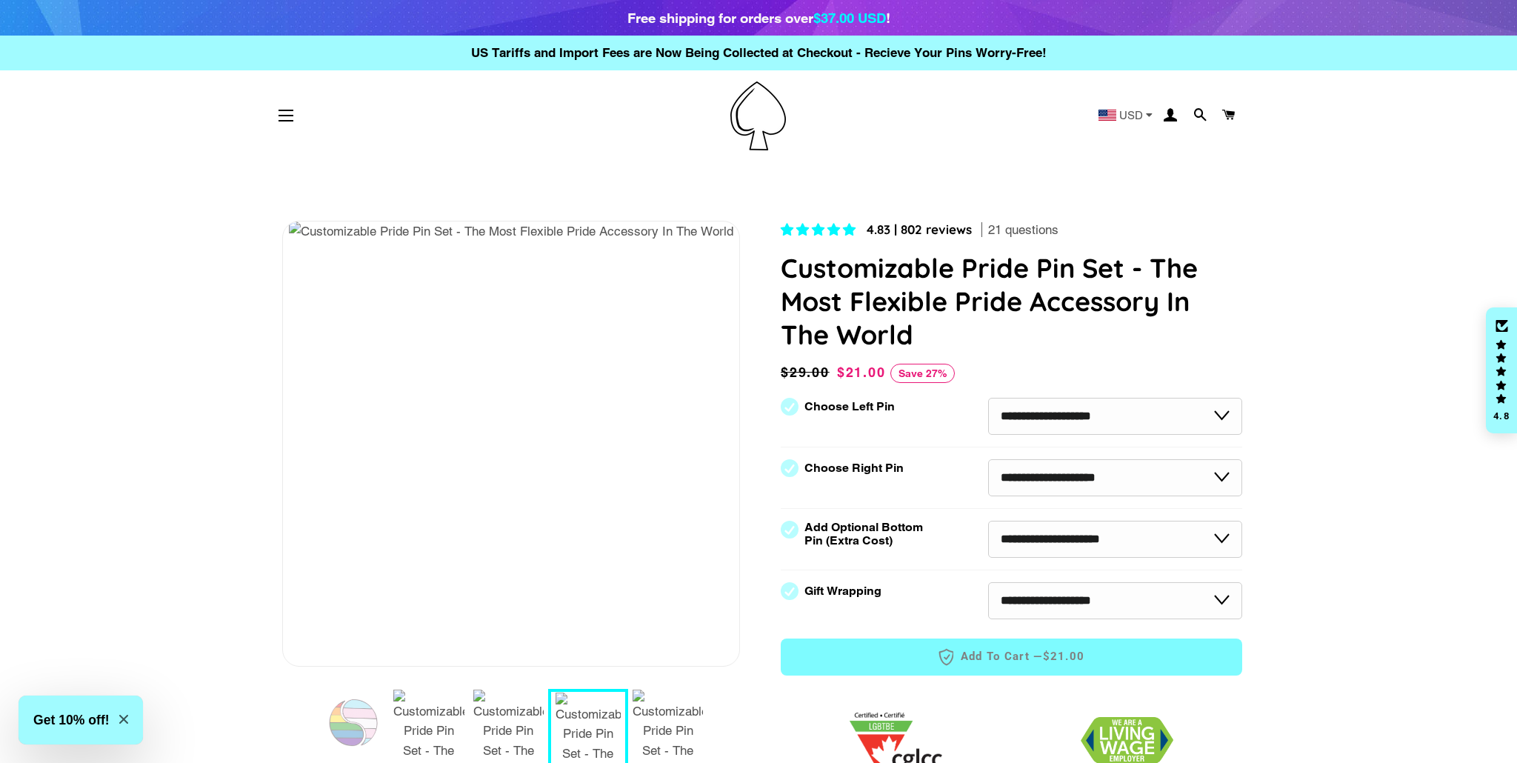
click at [971, 301] on h1 "Customizable Pride Pin Set - The Most Flexible Pride Accessory In The World" at bounding box center [1011, 301] width 461 height 100
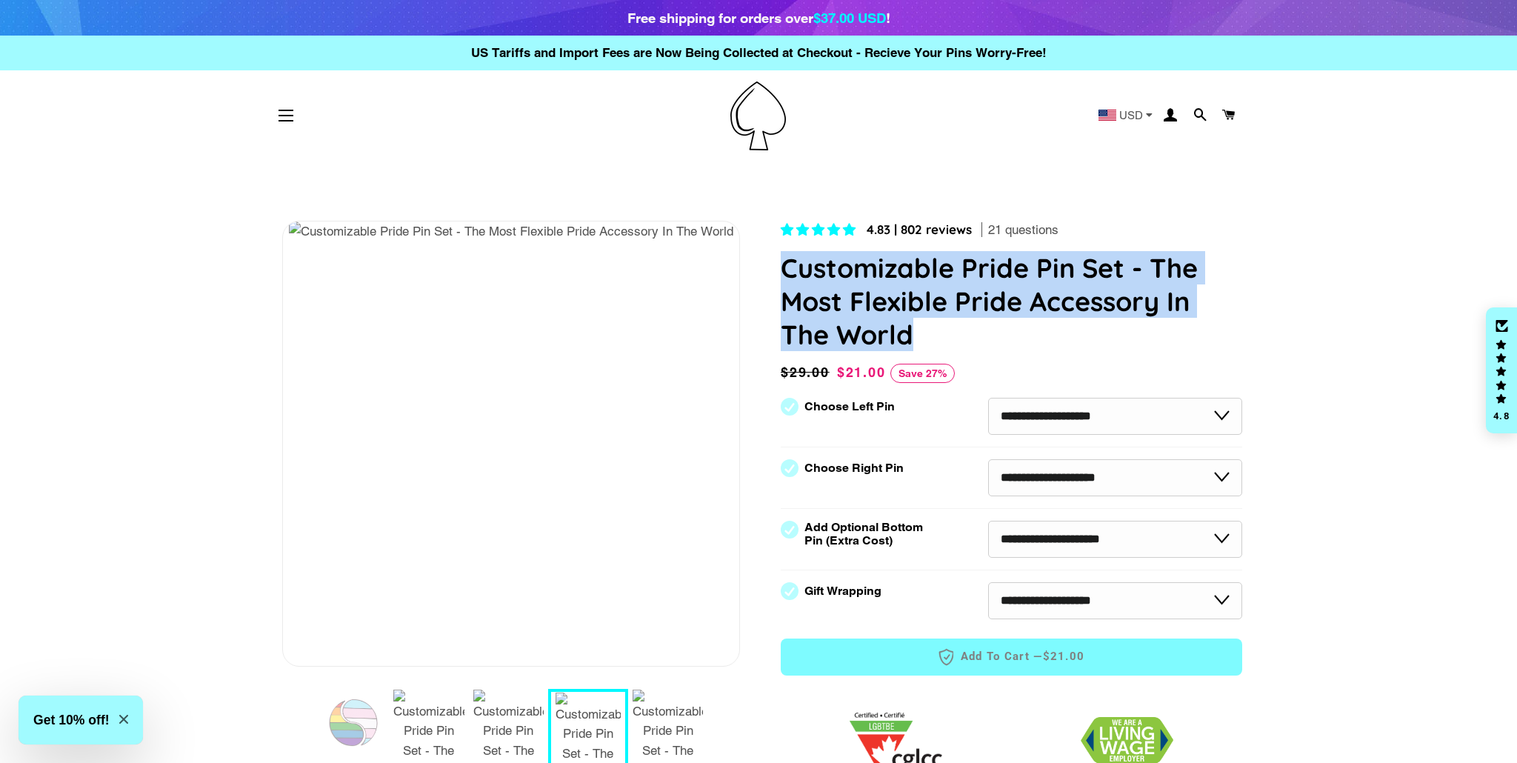
drag, startPoint x: 790, startPoint y: 270, endPoint x: 896, endPoint y: 336, distance: 124.8
click at [935, 330] on h1 "Customizable Pride Pin Set - The Most Flexible Pride Accessory In The World" at bounding box center [1011, 301] width 461 height 100
copy h1 "Customizable Pride Pin Set - The Most Flexible Pride Accessory In The World"
